Goal: Task Accomplishment & Management: Use online tool/utility

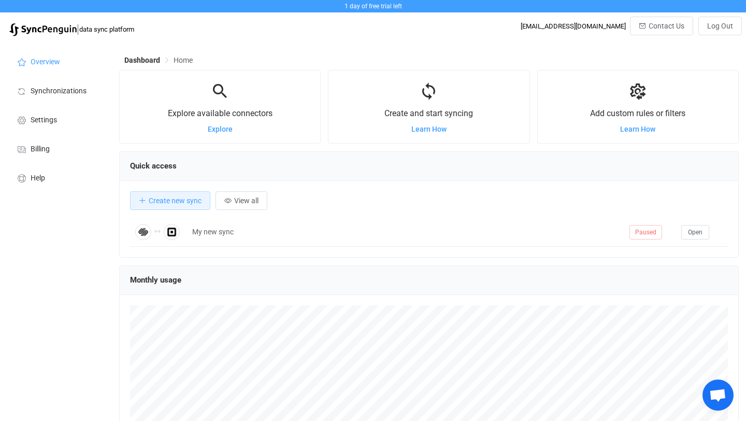
scroll to position [201, 620]
click at [448, 126] on div "Create and start syncing Learn How" at bounding box center [429, 107] width 201 height 52
click at [160, 201] on span "Create new sync" at bounding box center [175, 200] width 53 height 8
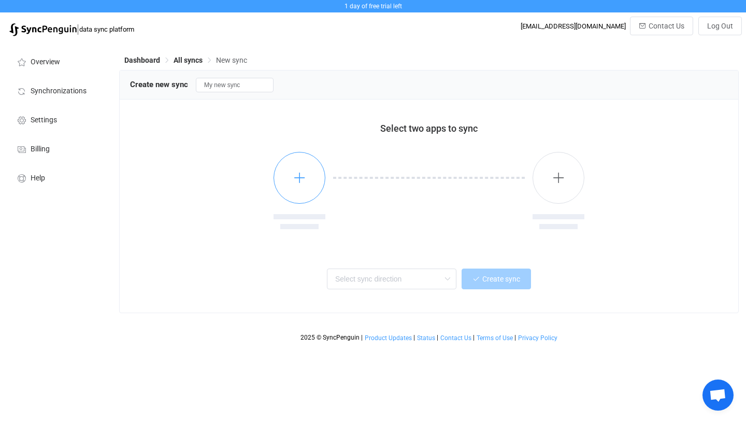
click at [305, 180] on icon "button" at bounding box center [299, 177] width 13 height 13
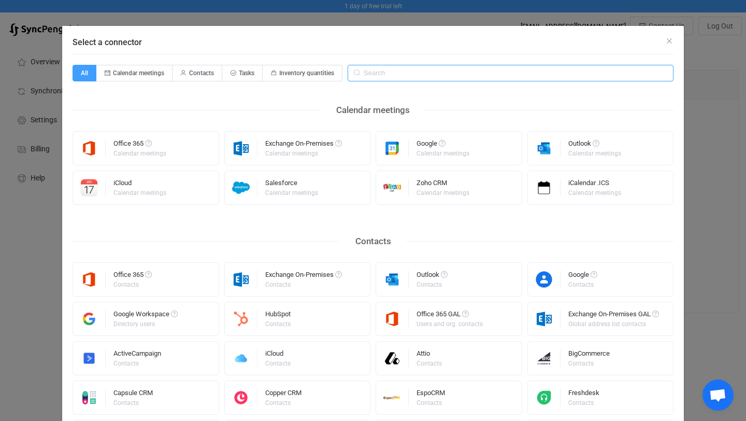
click at [393, 76] on input "Select a connector" at bounding box center [511, 73] width 326 height 17
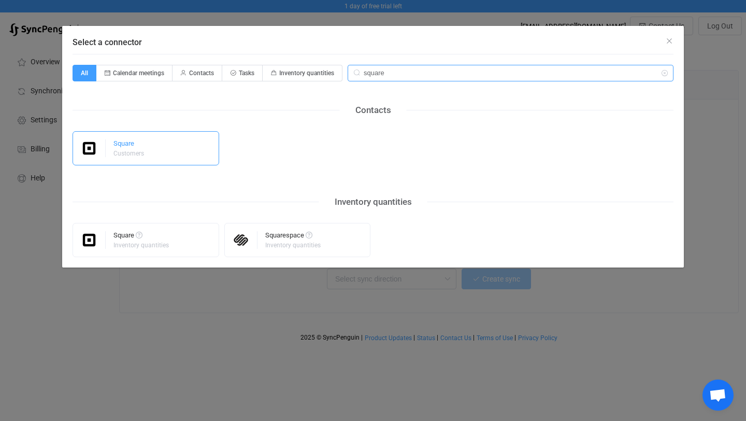
type input "square"
click at [124, 155] on div "Customers" at bounding box center [129, 153] width 31 height 6
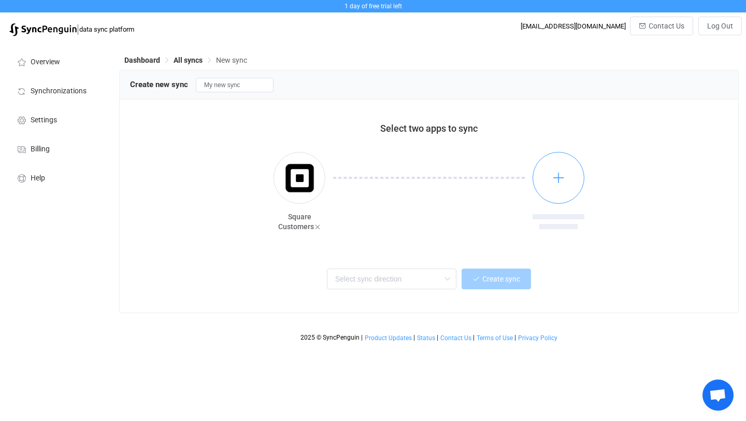
click at [565, 184] on button "button" at bounding box center [559, 178] width 52 height 52
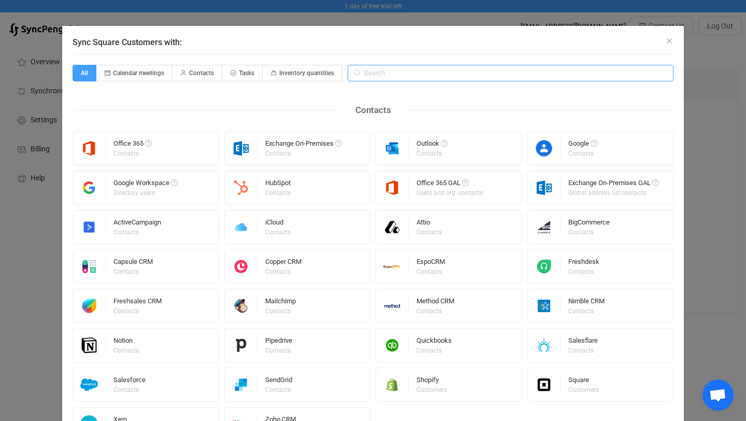
click at [413, 72] on input "Sync Square Customers with:" at bounding box center [511, 73] width 326 height 17
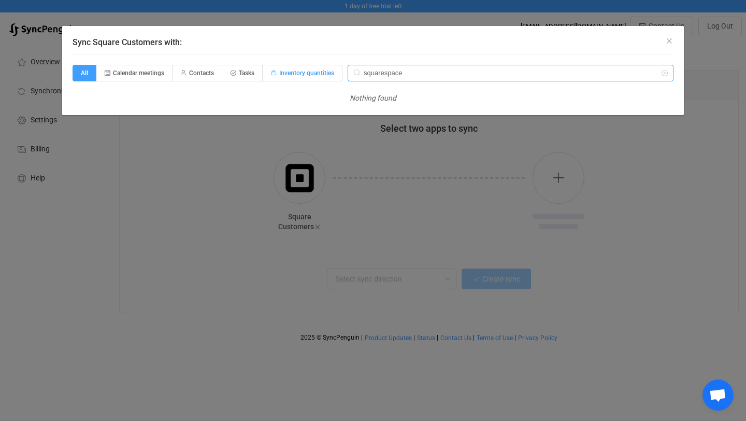
type input "squarespace"
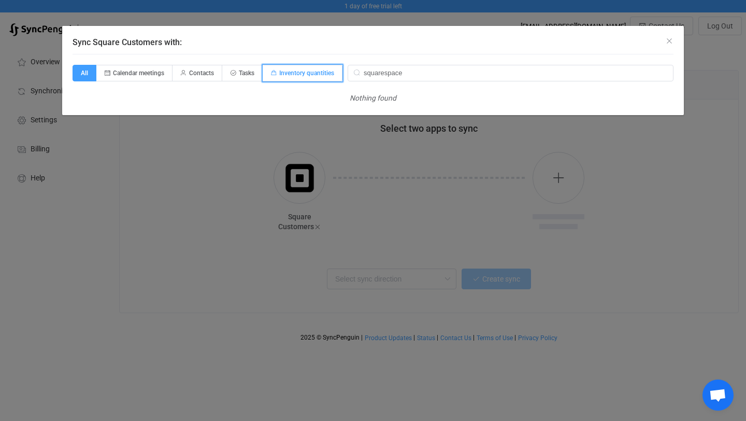
click at [331, 77] on span "Inventory quantities" at bounding box center [303, 73] width 80 height 17
click at [272, 73] on input "Inventory quantities" at bounding box center [268, 69] width 7 height 7
radio input "true"
radio input "false"
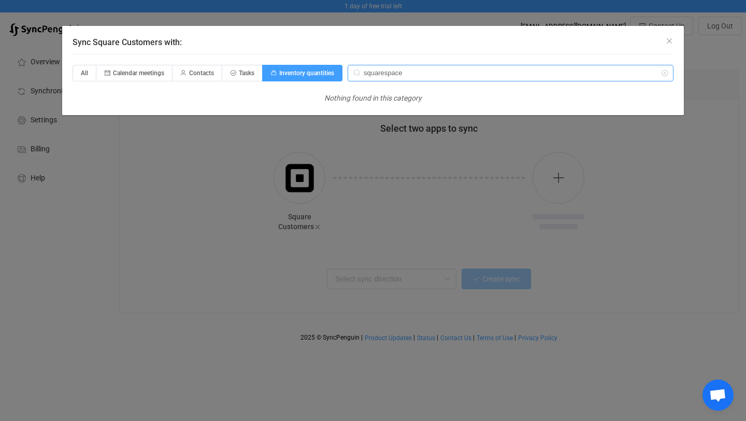
click at [399, 75] on input "squarespace" at bounding box center [511, 73] width 326 height 17
click at [668, 45] on icon "Close" at bounding box center [669, 41] width 8 height 8
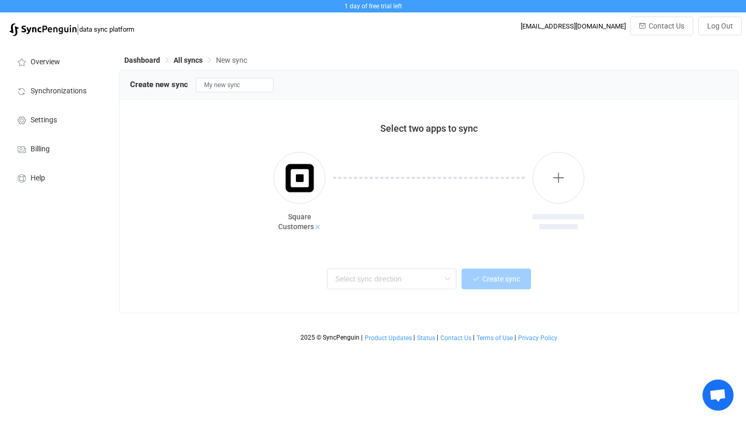
click at [317, 224] on icon at bounding box center [317, 226] width 7 height 7
click at [304, 187] on button "button" at bounding box center [300, 178] width 52 height 52
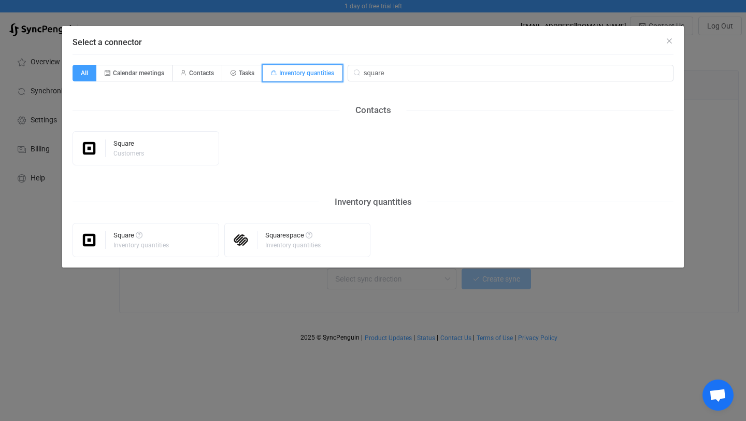
click at [304, 75] on span "Inventory quantities" at bounding box center [306, 72] width 55 height 7
click at [272, 73] on input "Inventory quantities" at bounding box center [268, 69] width 7 height 7
radio input "true"
radio input "false"
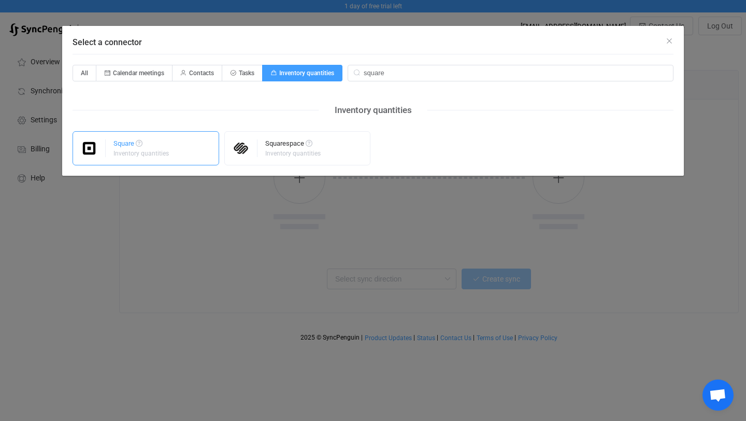
click at [174, 144] on div "Square Inventory quantities" at bounding box center [146, 148] width 147 height 34
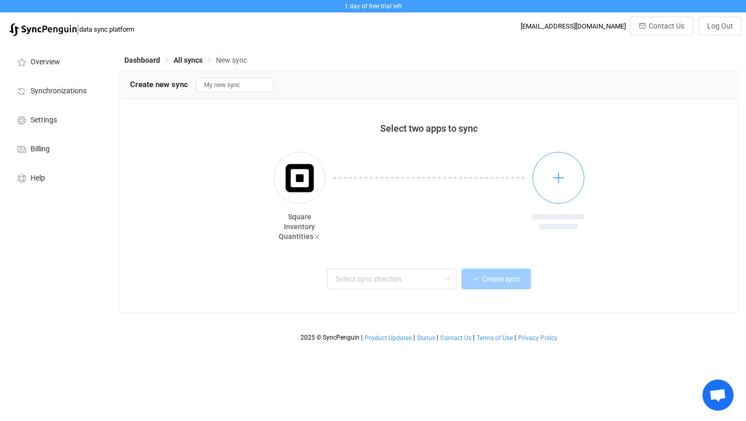
click at [559, 177] on icon "button" at bounding box center [558, 177] width 13 height 13
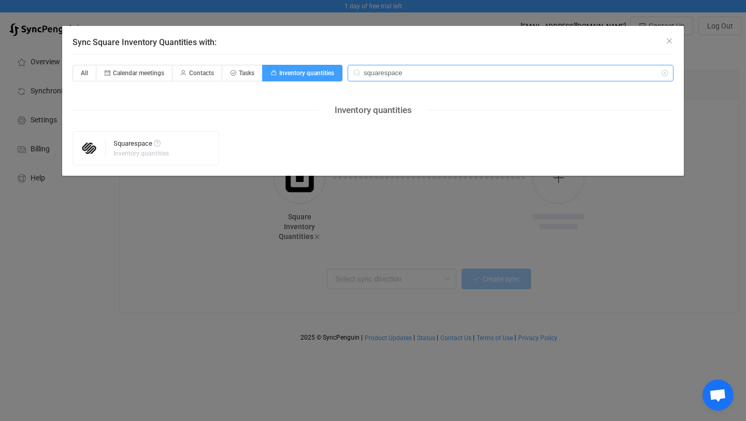
click at [439, 75] on input "squarespace" at bounding box center [511, 73] width 326 height 17
click at [109, 148] on div "Squarespace Inventory quantities" at bounding box center [146, 148] width 147 height 34
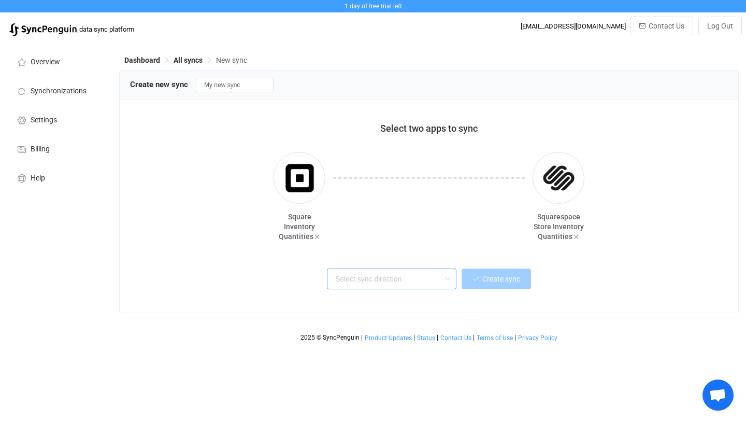
click at [421, 277] on input "text" at bounding box center [392, 278] width 130 height 21
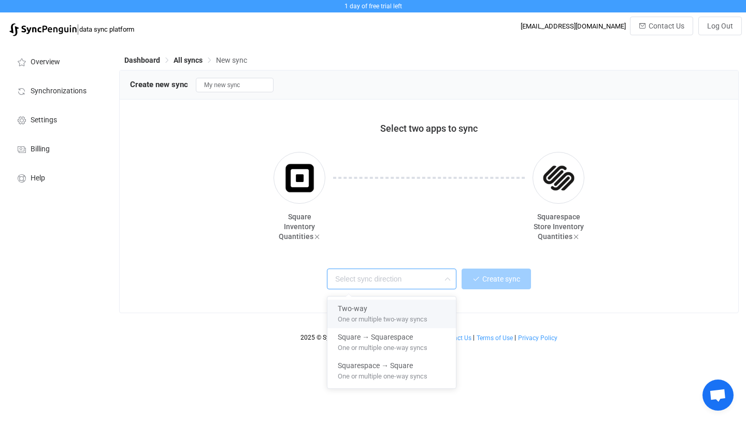
click at [429, 310] on div "Two-way" at bounding box center [392, 307] width 108 height 14
type input "Two-way"
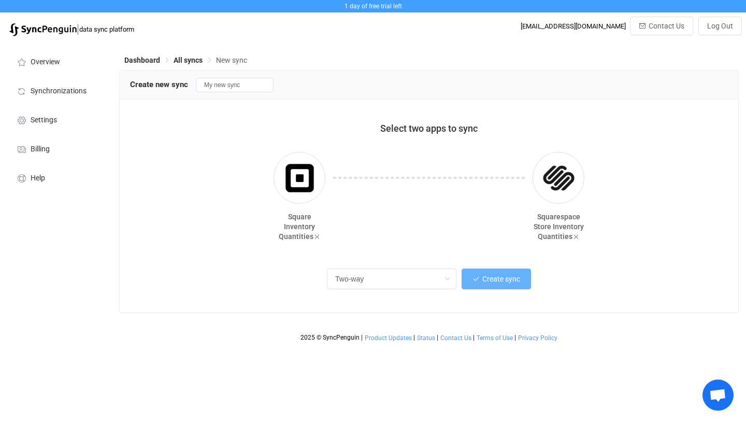
click at [519, 278] on span "Create sync" at bounding box center [502, 279] width 38 height 8
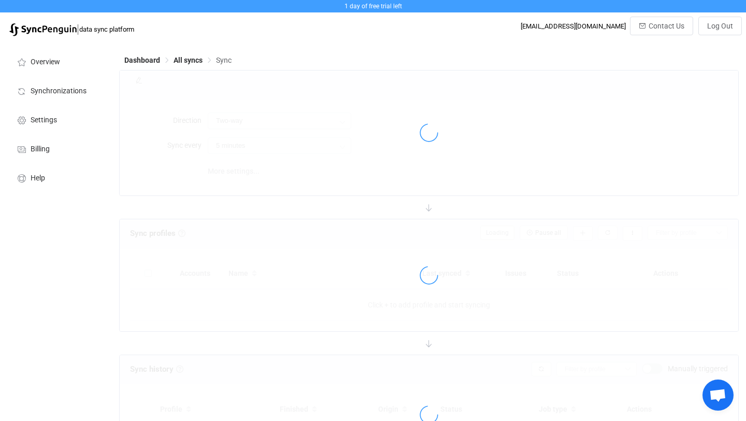
type input "10 minutes"
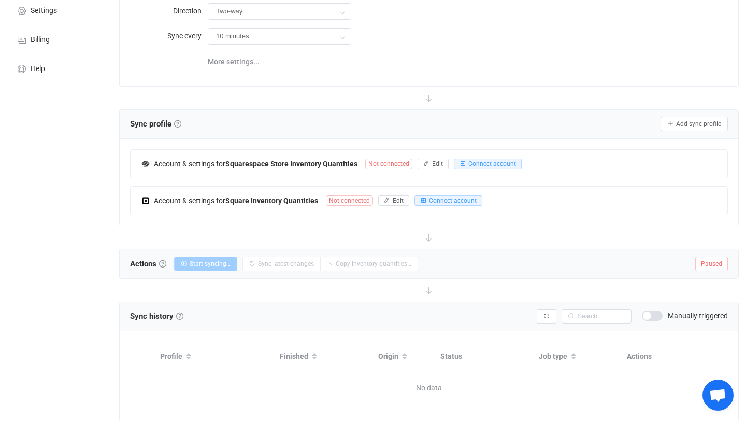
scroll to position [110, 0]
click at [509, 164] on span "Connect account" at bounding box center [493, 162] width 48 height 7
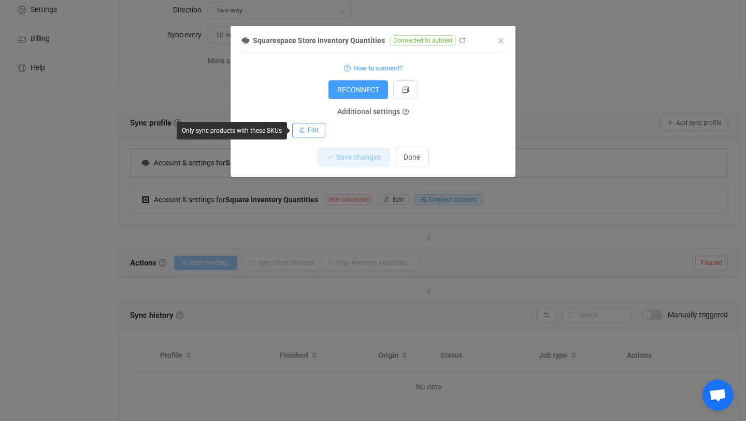
click at [308, 131] on span "Edit" at bounding box center [313, 129] width 11 height 7
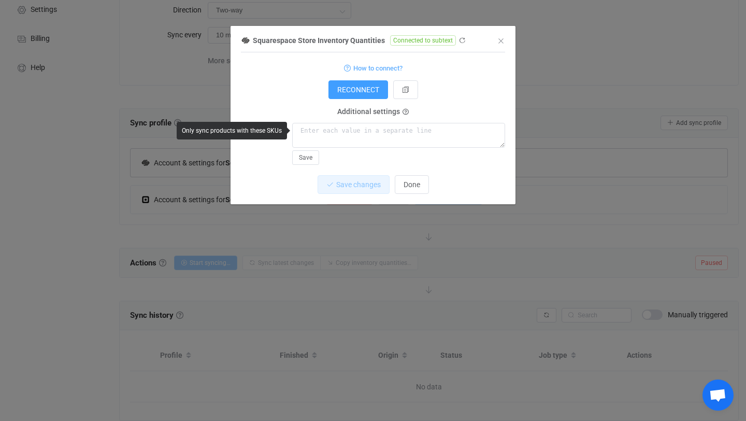
click at [301, 80] on div "RECONNECT" at bounding box center [373, 89] width 264 height 19
